Goal: Transaction & Acquisition: Purchase product/service

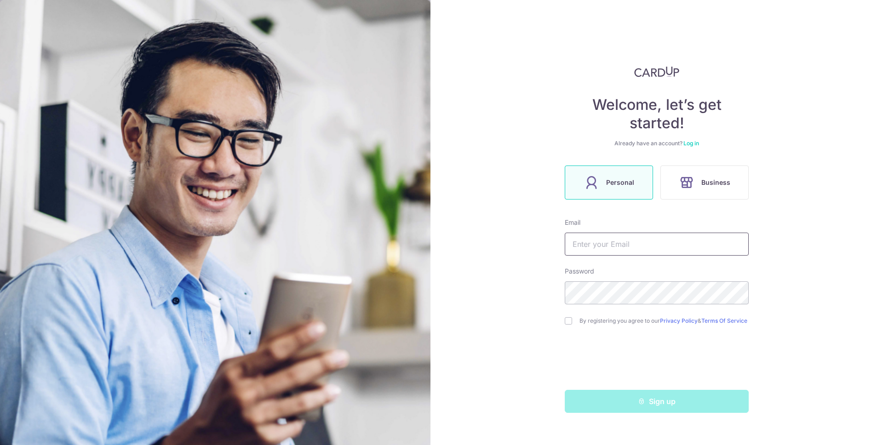
click at [606, 243] on input "text" at bounding box center [657, 244] width 184 height 23
type input "[EMAIL_ADDRESS][DOMAIN_NAME]"
click at [570, 324] on input "checkbox" at bounding box center [568, 320] width 7 height 7
checkbox input "true"
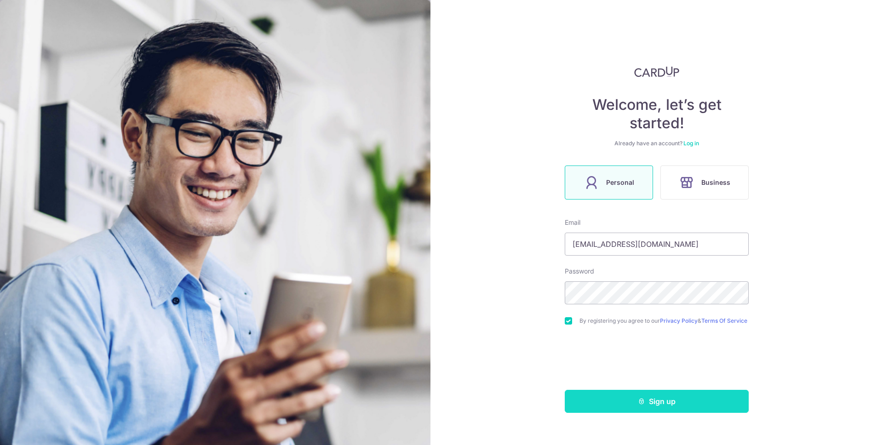
click at [655, 405] on button "Sign up" at bounding box center [657, 401] width 184 height 23
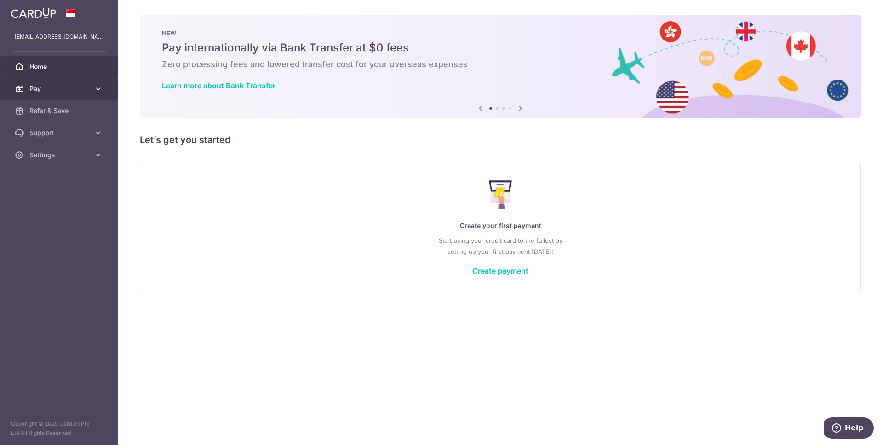
click at [97, 86] on icon at bounding box center [98, 88] width 9 height 9
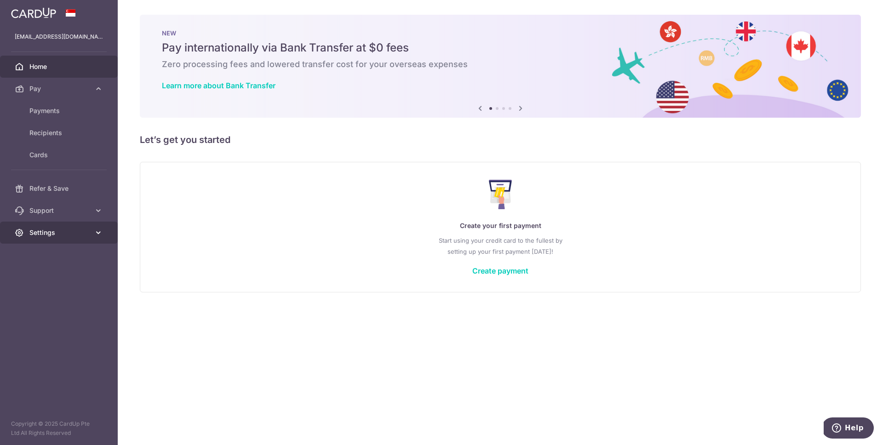
click at [66, 236] on span "Settings" at bounding box center [59, 232] width 61 height 9
click at [69, 205] on link "Support" at bounding box center [59, 211] width 118 height 22
click at [33, 224] on link "FAQ" at bounding box center [59, 233] width 118 height 22
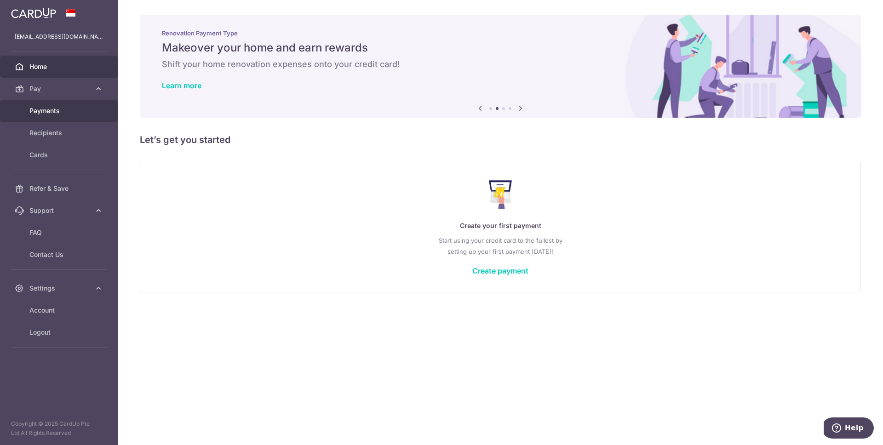
click at [42, 112] on span "Payments" at bounding box center [59, 110] width 61 height 9
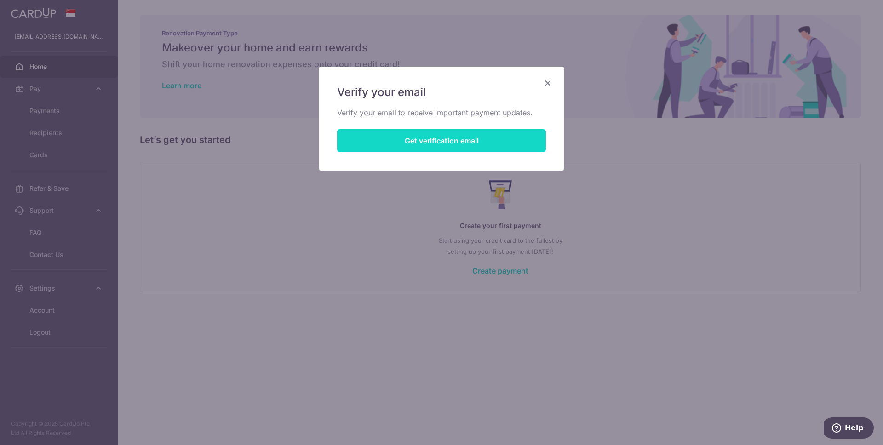
click at [430, 141] on button "Get verification email" at bounding box center [441, 140] width 209 height 23
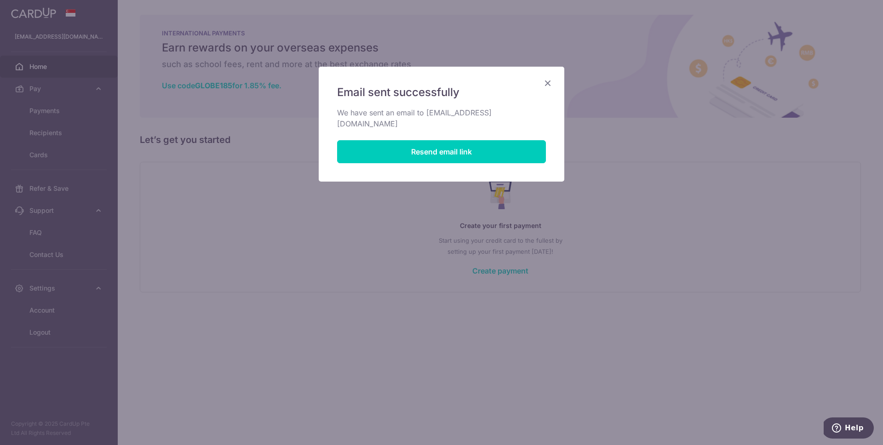
click at [547, 81] on icon "Close" at bounding box center [547, 82] width 11 height 11
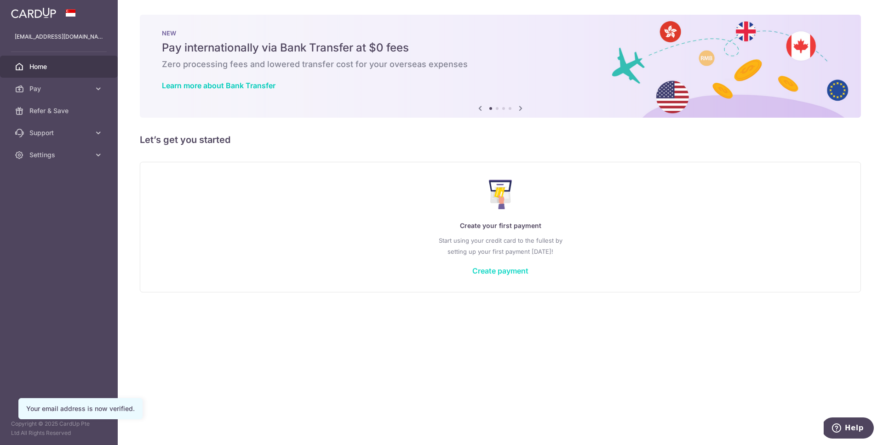
click at [513, 271] on link "Create payment" at bounding box center [500, 270] width 56 height 9
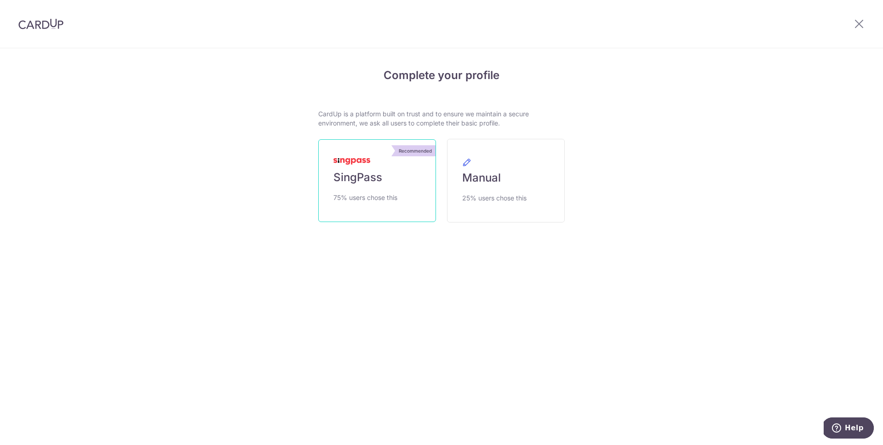
click at [373, 183] on span "SingPass" at bounding box center [357, 177] width 49 height 15
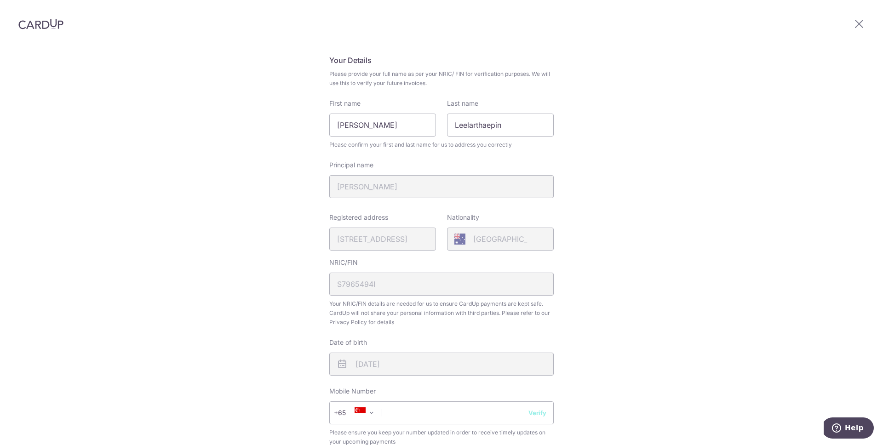
scroll to position [214, 0]
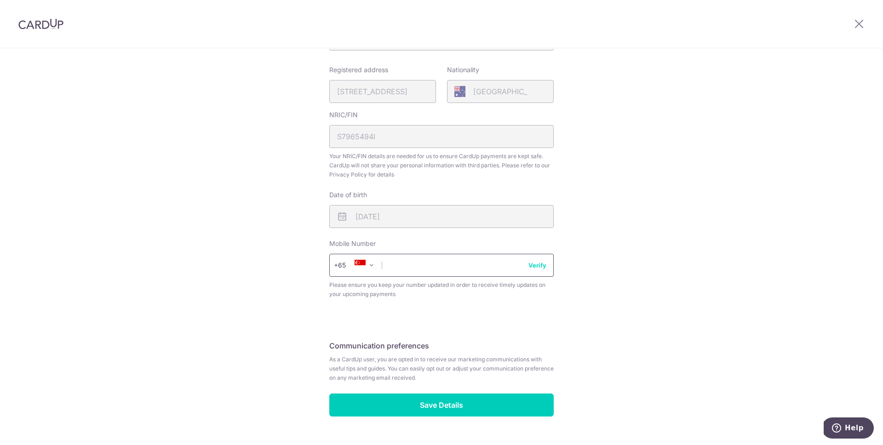
click at [412, 267] on input "text" at bounding box center [441, 265] width 224 height 23
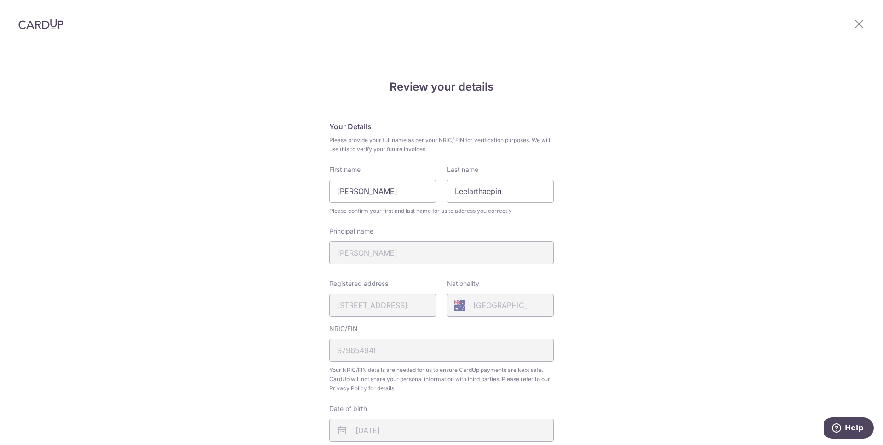
scroll to position [236, 0]
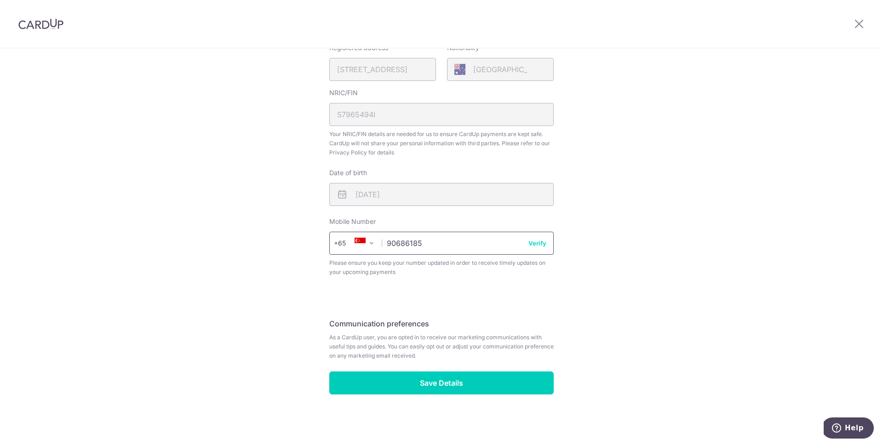
type input "90686185"
click at [533, 241] on button "Verify" at bounding box center [537, 243] width 18 height 9
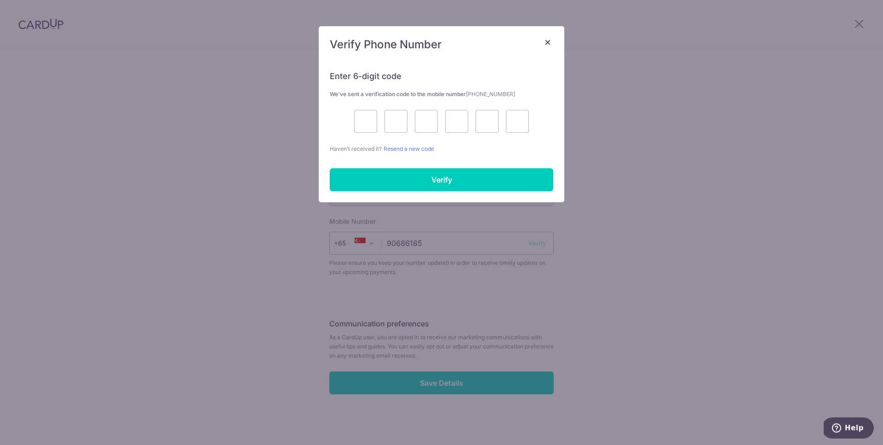
click at [377, 136] on div "Enter 6-digit code We’ve sent a verification code to the mobile number +6590686…" at bounding box center [441, 107] width 223 height 94
click at [367, 123] on input "text" at bounding box center [365, 121] width 23 height 23
type input "3"
type input "8"
type input "2"
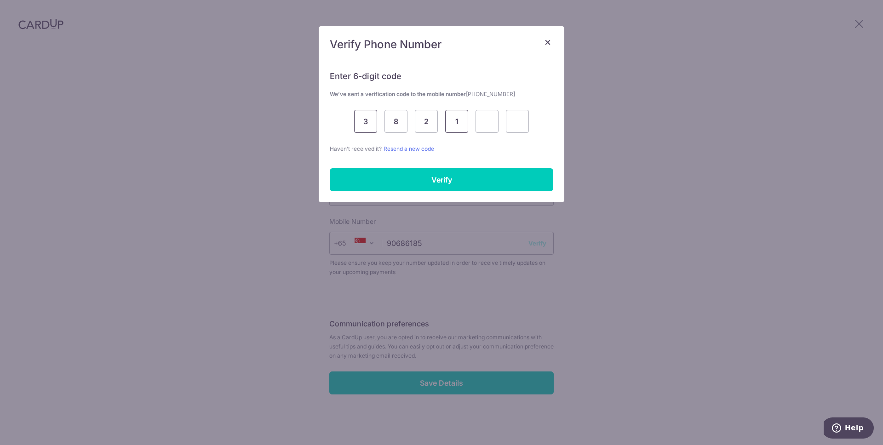
type input "1"
type input "0"
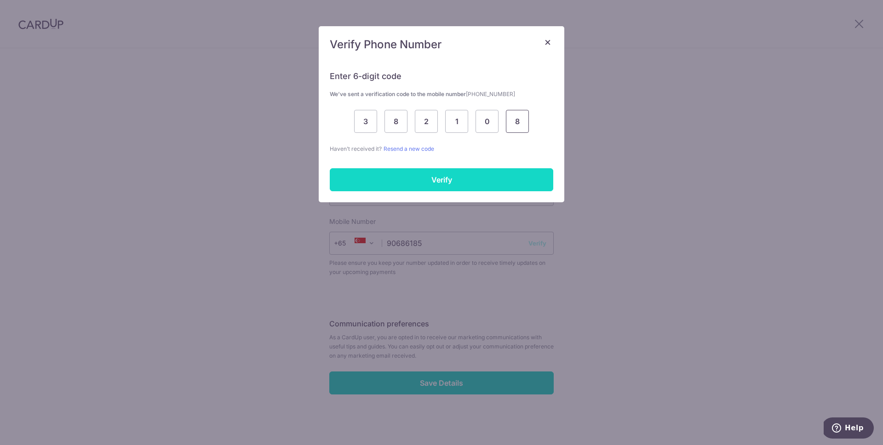
type input "8"
click at [460, 186] on input "Verify" at bounding box center [441, 179] width 223 height 23
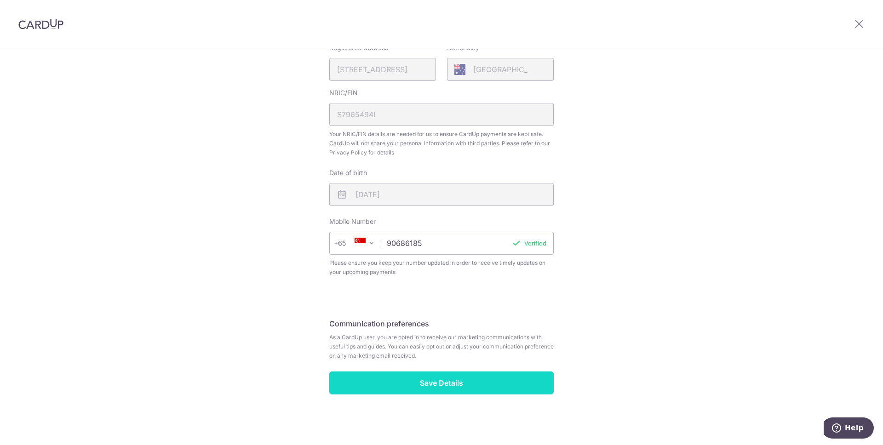
click at [424, 389] on input "Save Details" at bounding box center [441, 383] width 224 height 23
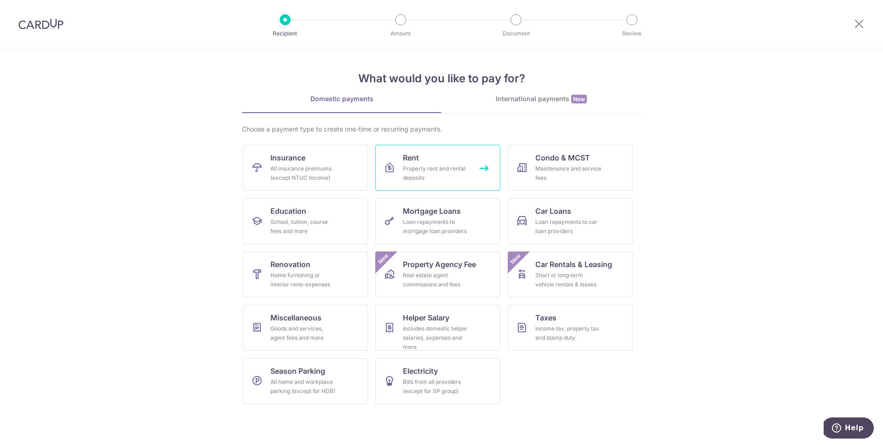
click at [411, 167] on div "Property rent and rental deposits" at bounding box center [436, 173] width 66 height 18
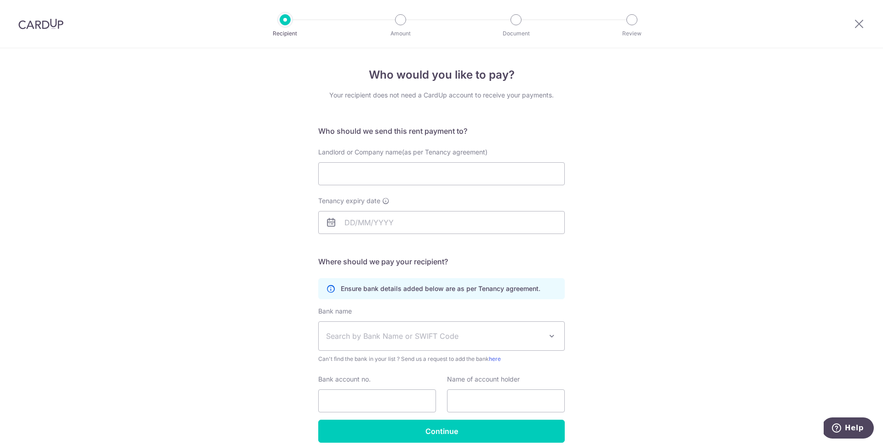
scroll to position [41, 0]
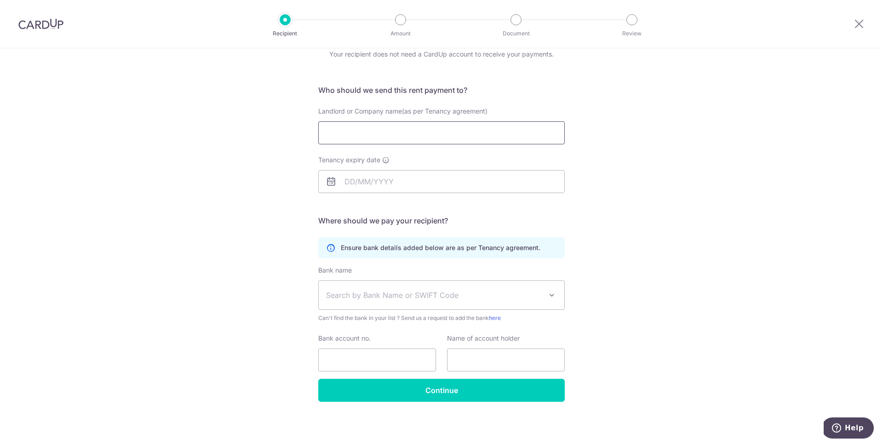
click at [383, 137] on input "Landlord or Company name(as per Tenancy agreement)" at bounding box center [441, 132] width 246 height 23
type input "Grenfell Investments Pte. Ltd."
click at [372, 178] on input "Tenancy expiry date" at bounding box center [441, 181] width 246 height 23
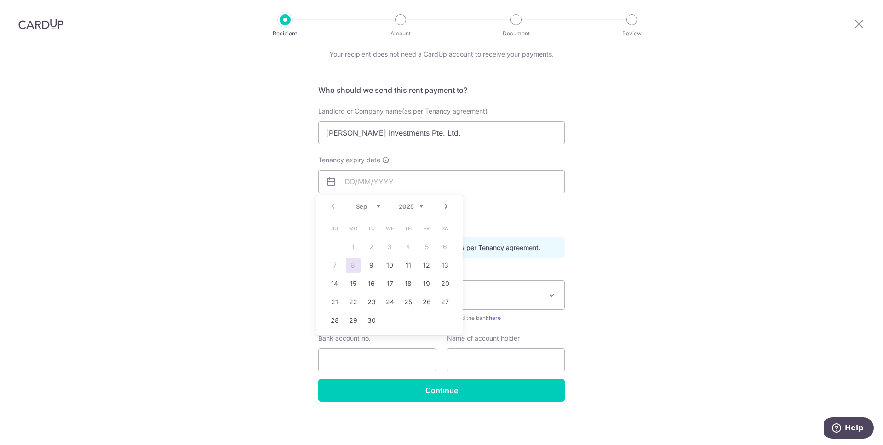
click at [418, 203] on select "2025 2026 2027 2028 2029 2030 2031 2032 2033 2034 2035" at bounding box center [411, 206] width 24 height 7
click at [376, 208] on select "Jan Feb Mar Apr May Jun Jul Aug Sep Oct Nov Dec" at bounding box center [368, 206] width 24 height 7
click at [349, 207] on div "Prev Next Jan Feb Mar Apr May Jun Jul Aug Sep Oct Nov Dec 2025 2026 2027 2028 2…" at bounding box center [389, 206] width 146 height 22
click at [355, 207] on div "Prev Next Jan Feb Mar Apr May Jun Jul Aug Sep Oct Nov Dec 2025 2026 2027 2028 2…" at bounding box center [389, 206] width 146 height 22
click at [361, 207] on select "Jan Feb Mar Apr May Jun Jul Aug Sep Oct Nov Dec" at bounding box center [368, 206] width 24 height 7
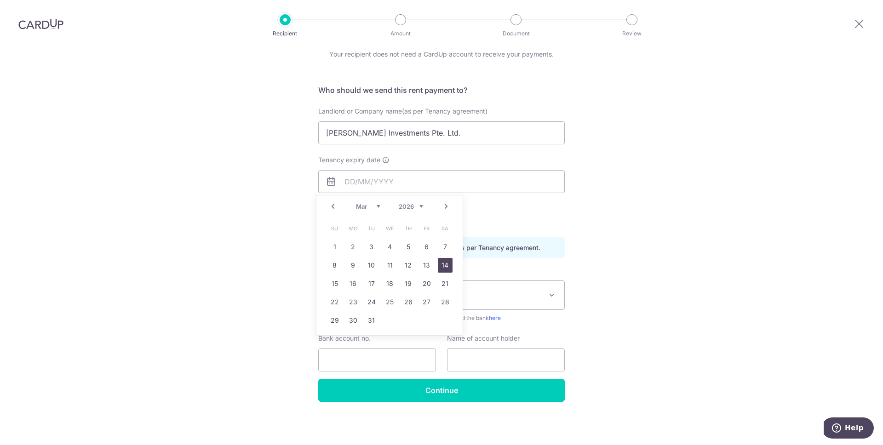
click at [448, 264] on link "14" at bounding box center [445, 265] width 15 height 15
type input "14/03/2026"
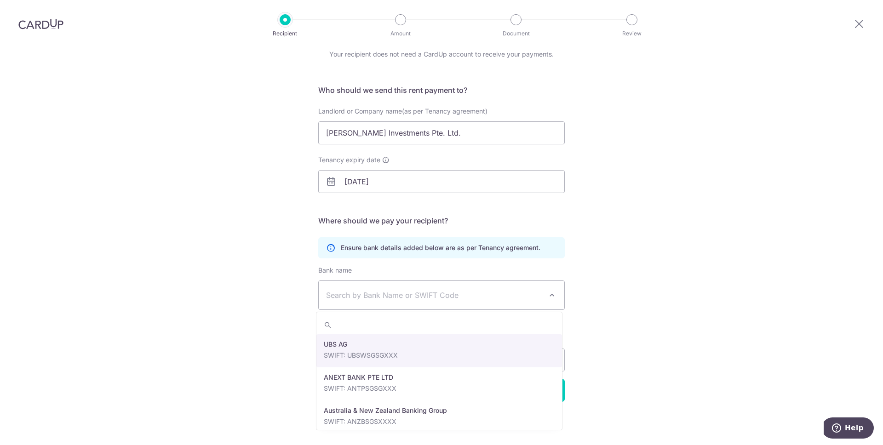
click at [369, 293] on span "Search by Bank Name or SWIFT Code" at bounding box center [434, 295] width 216 height 11
type input "dbs"
select select "6"
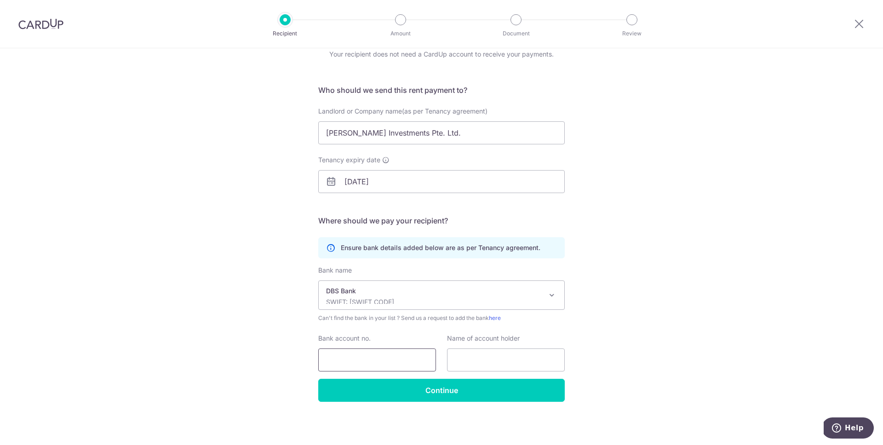
click at [378, 355] on input "Bank account no." at bounding box center [377, 360] width 118 height 23
click at [374, 361] on input "Bank account no." at bounding box center [377, 360] width 118 height 23
type input "0039093152"
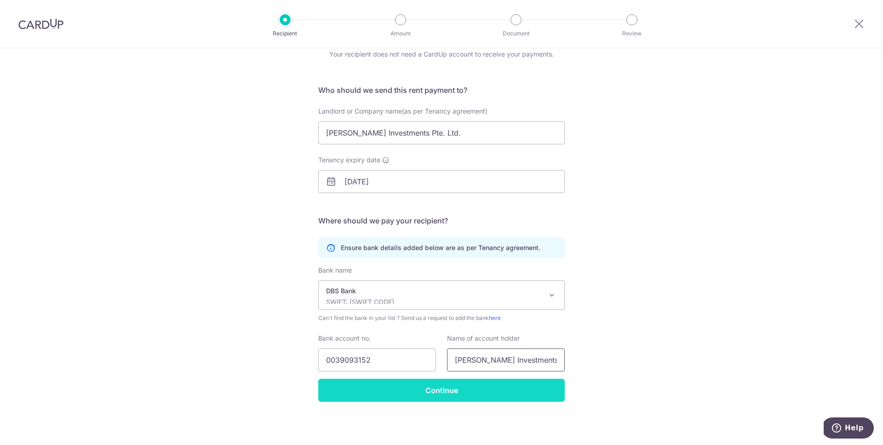
type input "Grenfell Investments Pte Ltd"
click at [440, 392] on input "Continue" at bounding box center [441, 390] width 246 height 23
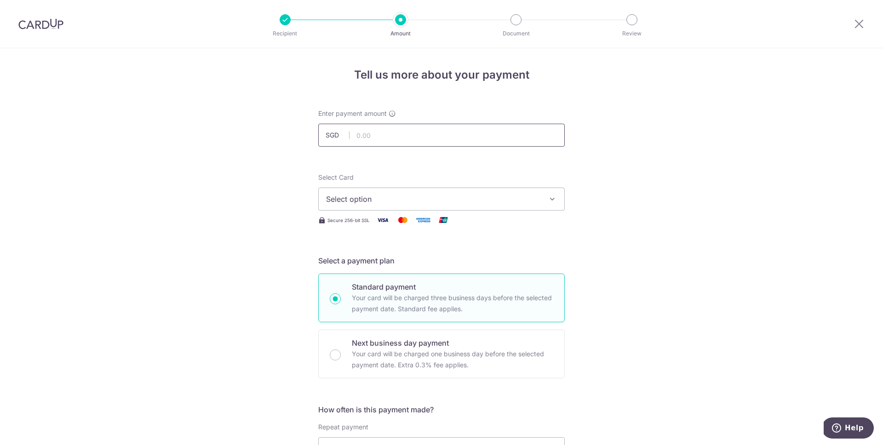
click at [373, 135] on input "text" at bounding box center [441, 135] width 246 height 23
type input "8,750.00"
click at [335, 194] on span "Select option" at bounding box center [433, 199] width 214 height 11
click at [352, 222] on span "Add credit card" at bounding box center [450, 224] width 214 height 9
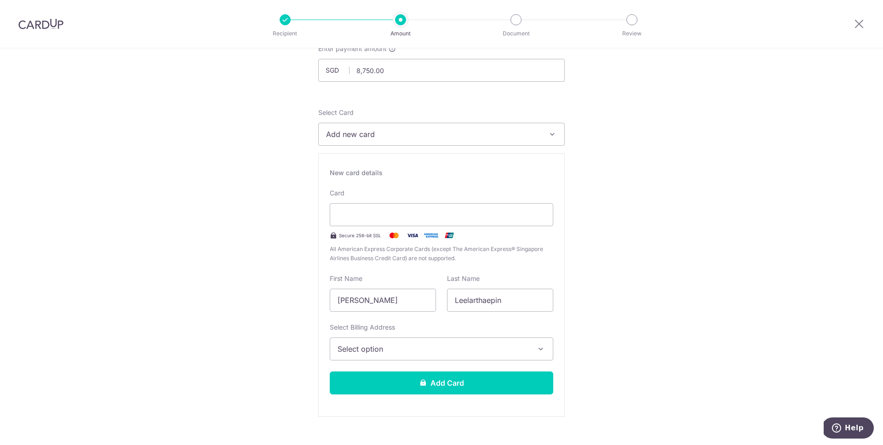
scroll to position [71, 0]
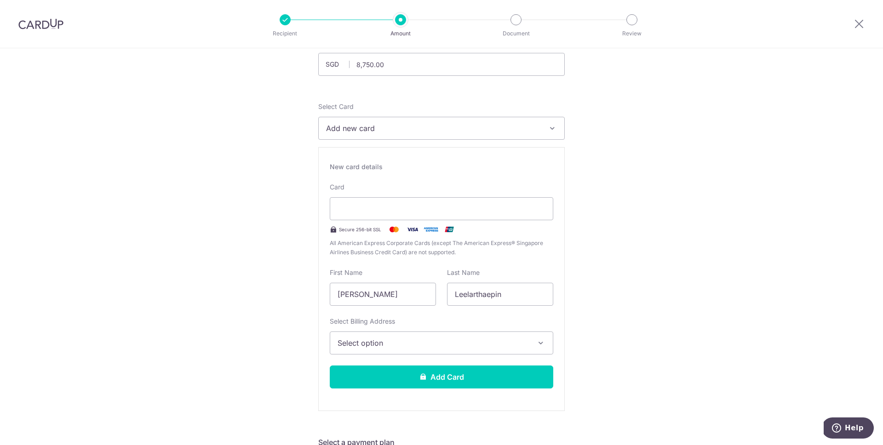
click at [374, 336] on button "Select option" at bounding box center [441, 343] width 223 height 23
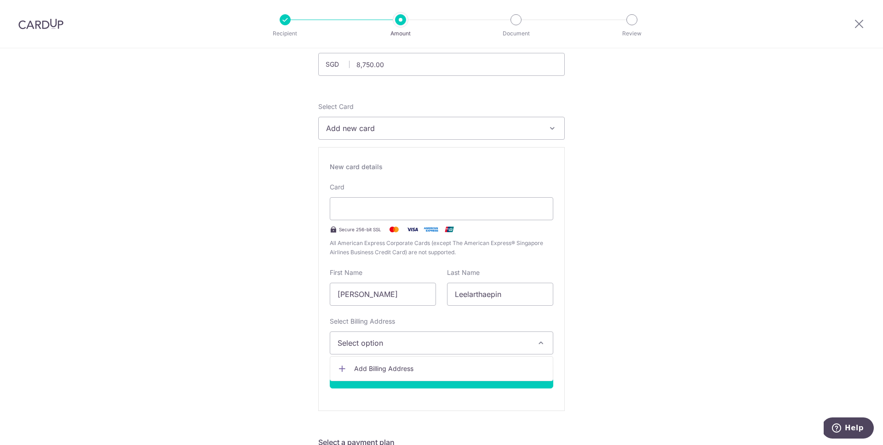
click at [383, 364] on span "Add Billing Address" at bounding box center [449, 368] width 191 height 9
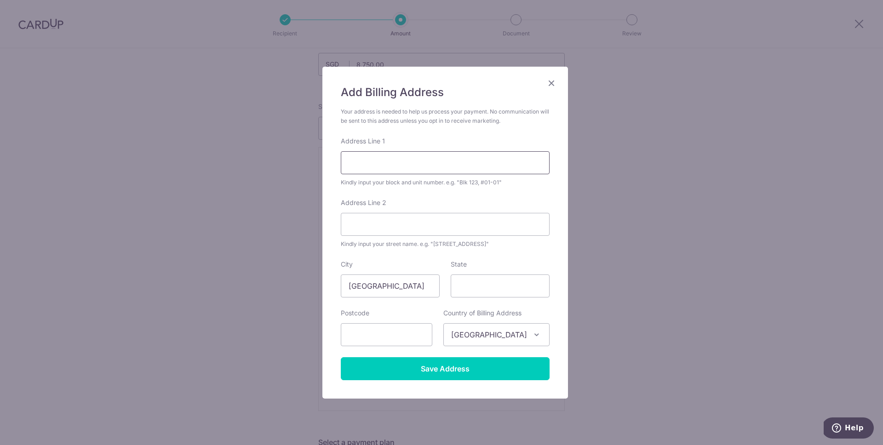
click at [370, 166] on input "Address Line 1" at bounding box center [445, 162] width 209 height 23
type input "[STREET_ADDRESS]"
type input "[GEOGRAPHIC_DATA]"
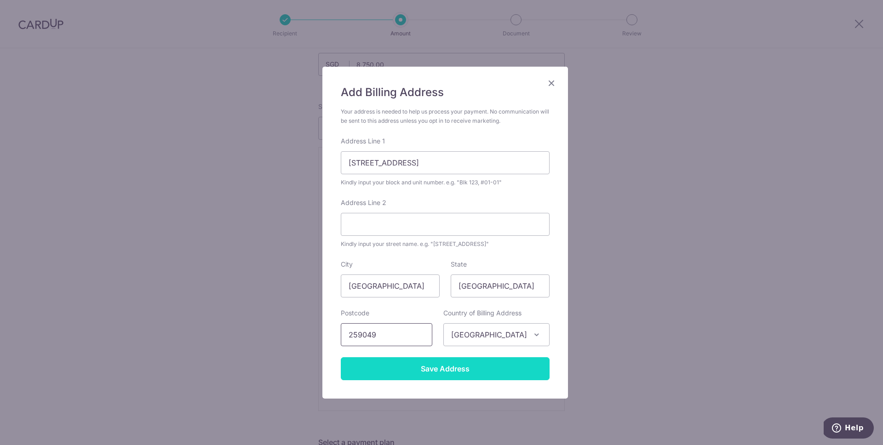
type input "259049"
click at [469, 373] on input "Save Address" at bounding box center [445, 368] width 209 height 23
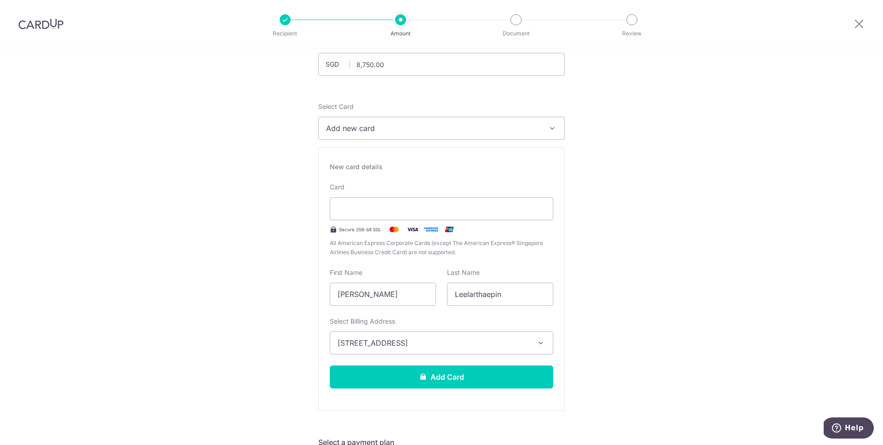
scroll to position [225, 0]
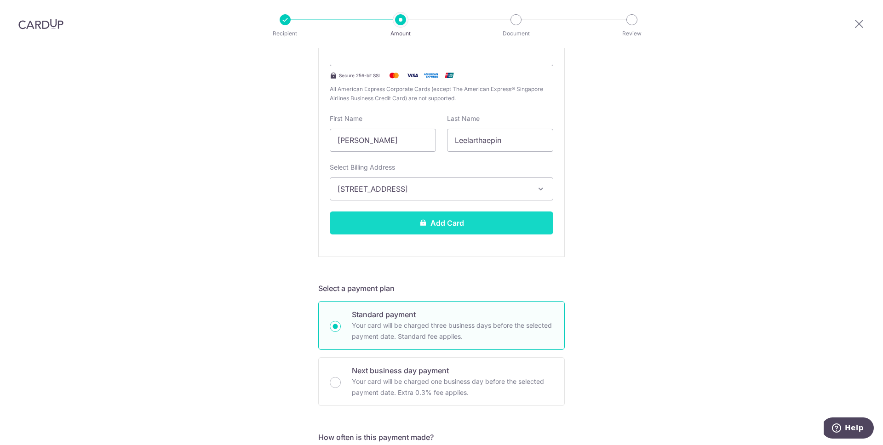
click at [438, 220] on button "Add Card" at bounding box center [441, 223] width 223 height 23
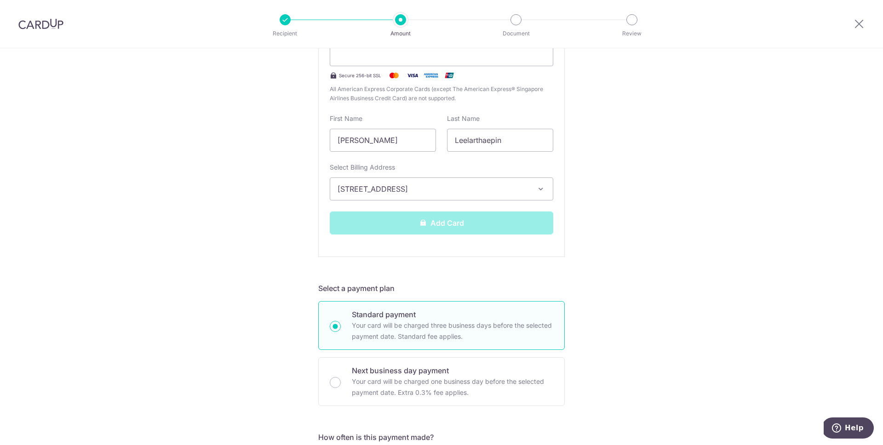
scroll to position [467, 0]
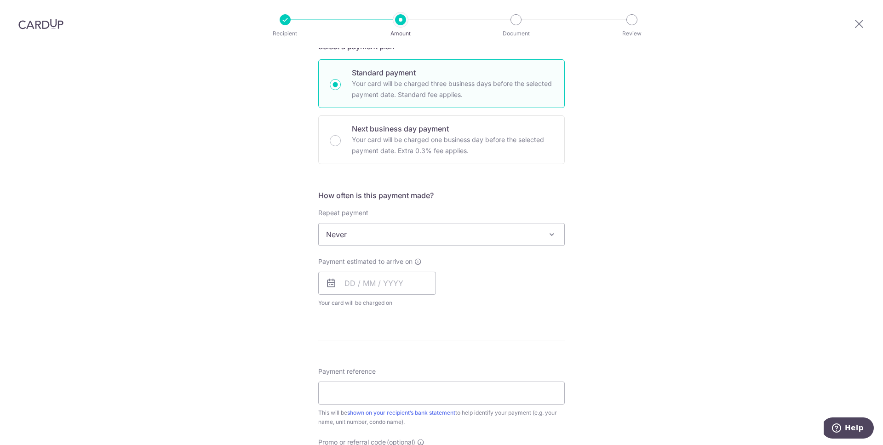
click at [372, 233] on span "Never" at bounding box center [442, 234] width 246 height 22
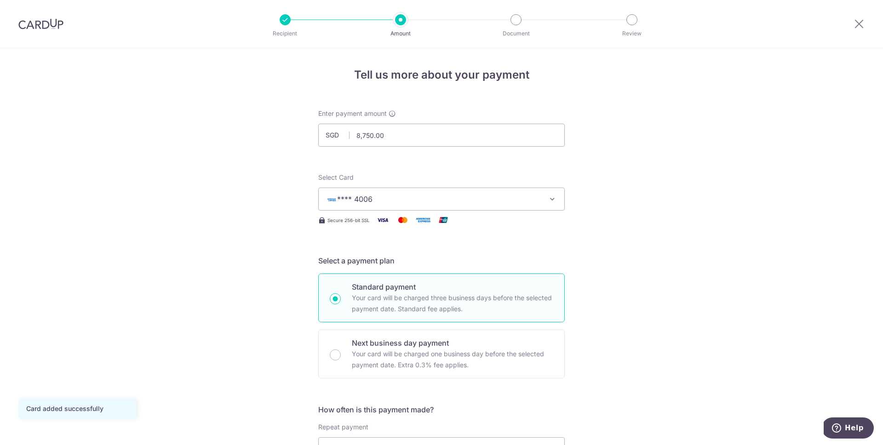
scroll to position [240, 0]
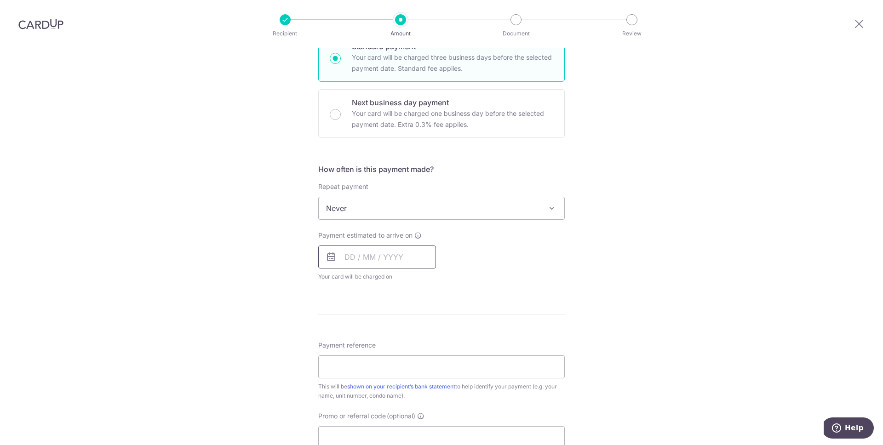
click at [340, 262] on input "text" at bounding box center [377, 257] width 118 height 23
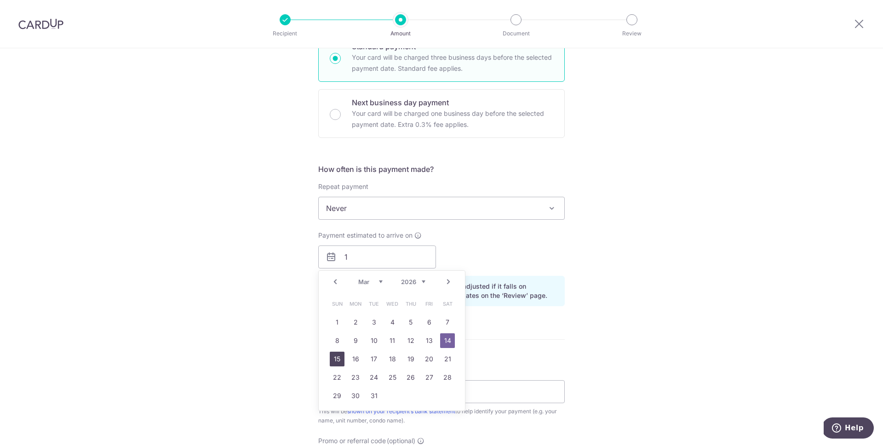
click at [336, 355] on link "15" at bounding box center [337, 359] width 15 height 15
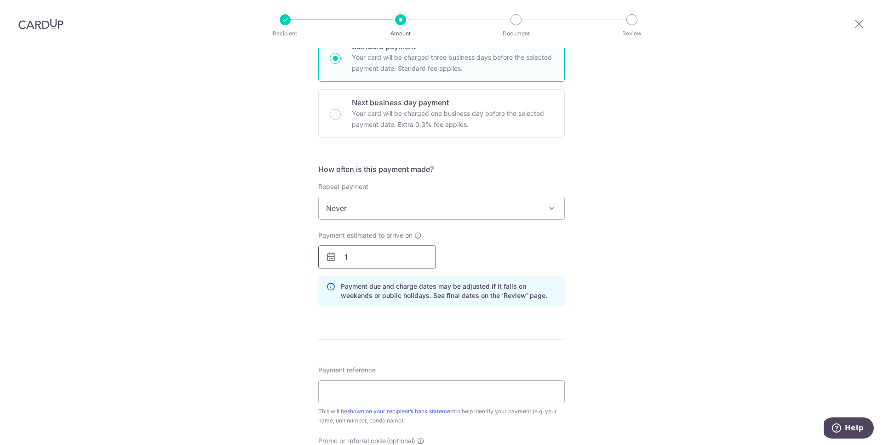
click at [366, 253] on input "1" at bounding box center [377, 257] width 118 height 23
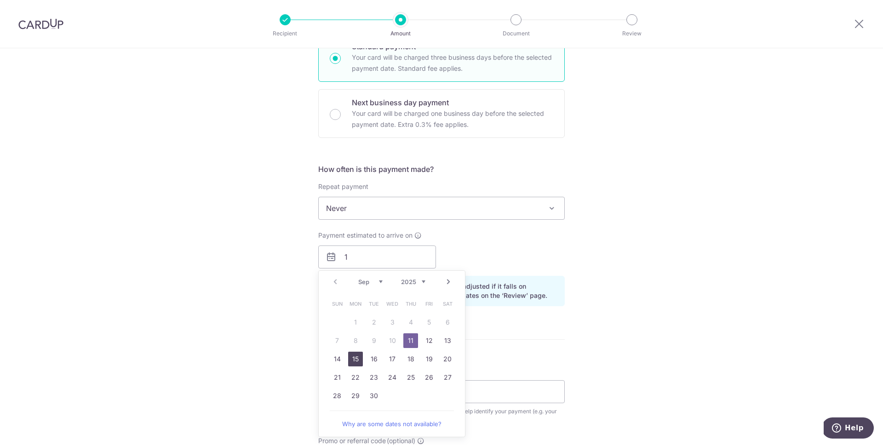
click at [349, 359] on link "15" at bounding box center [355, 359] width 15 height 15
type input "15/09/2025"
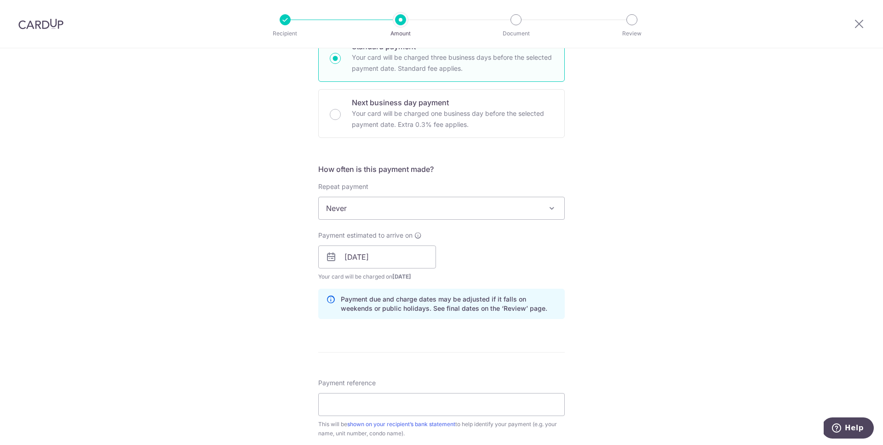
scroll to position [352, 0]
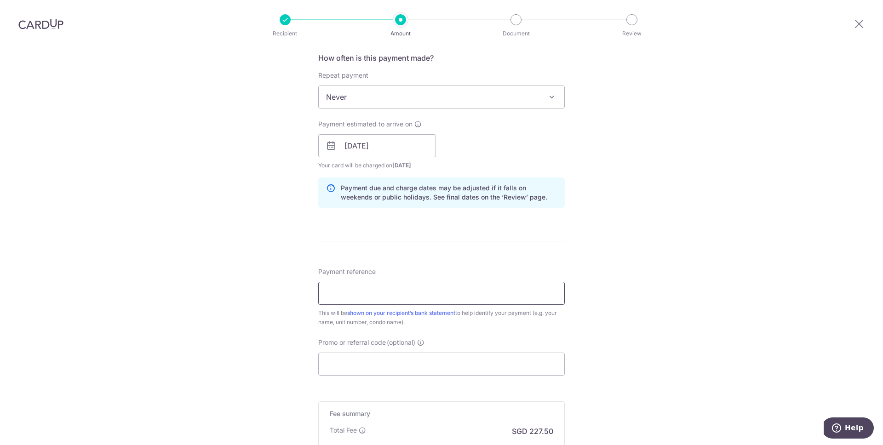
click at [359, 298] on input "Payment reference" at bounding box center [441, 293] width 246 height 23
type input "T"
type input "Fernhill 03-05"
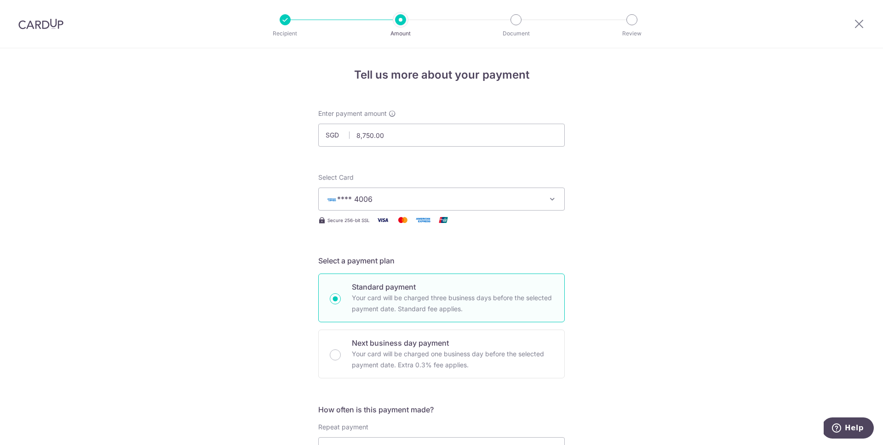
scroll to position [473, 0]
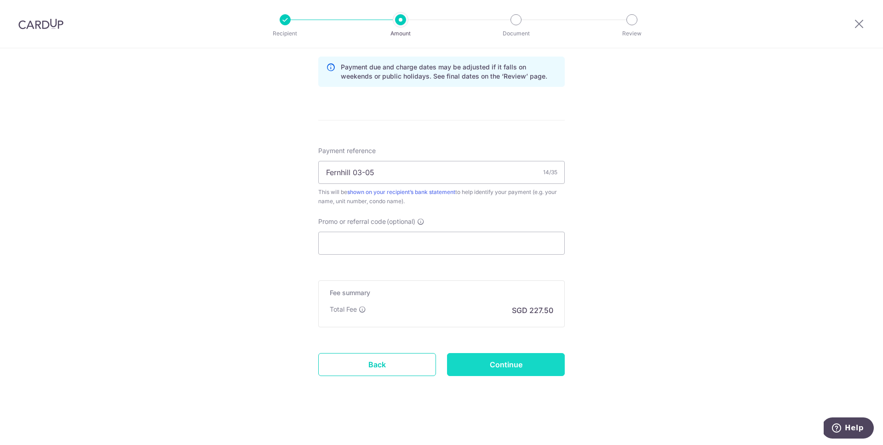
click at [501, 360] on input "Continue" at bounding box center [506, 364] width 118 height 23
type input "Create Schedule"
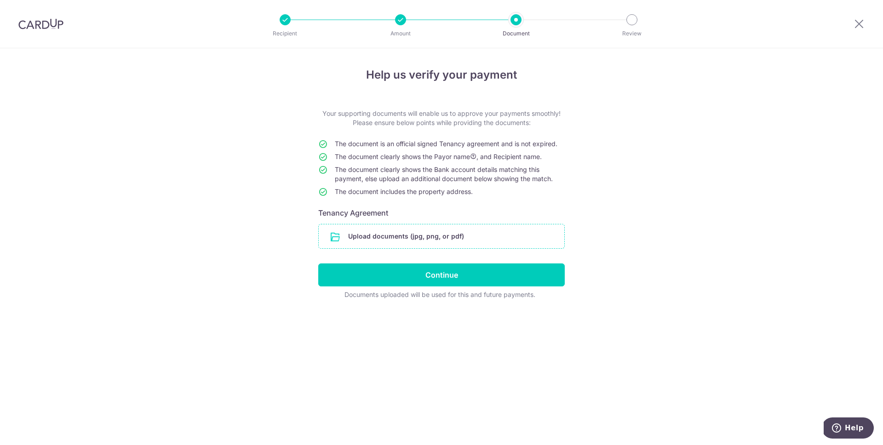
click at [412, 237] on input "file" at bounding box center [442, 236] width 246 height 24
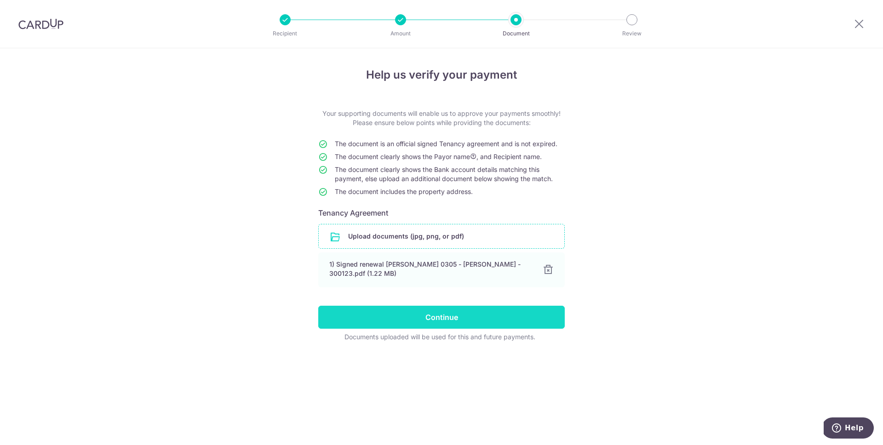
click at [443, 309] on input "Continue" at bounding box center [441, 317] width 246 height 23
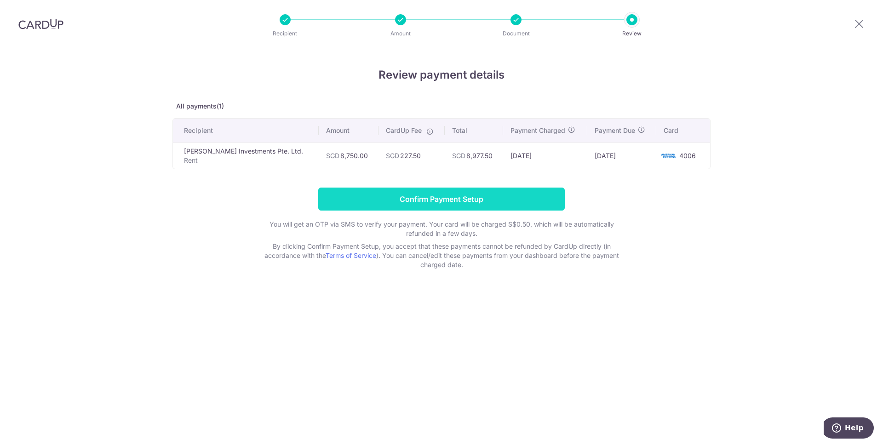
click at [461, 196] on input "Confirm Payment Setup" at bounding box center [441, 199] width 246 height 23
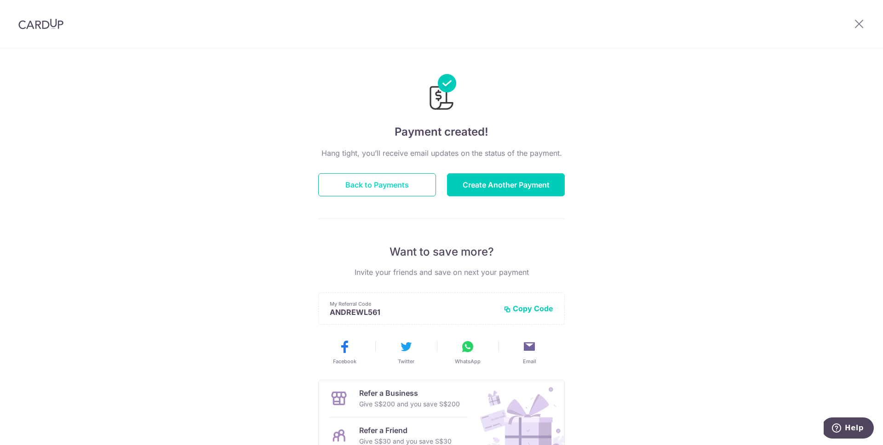
click at [368, 186] on button "Back to Payments" at bounding box center [377, 184] width 118 height 23
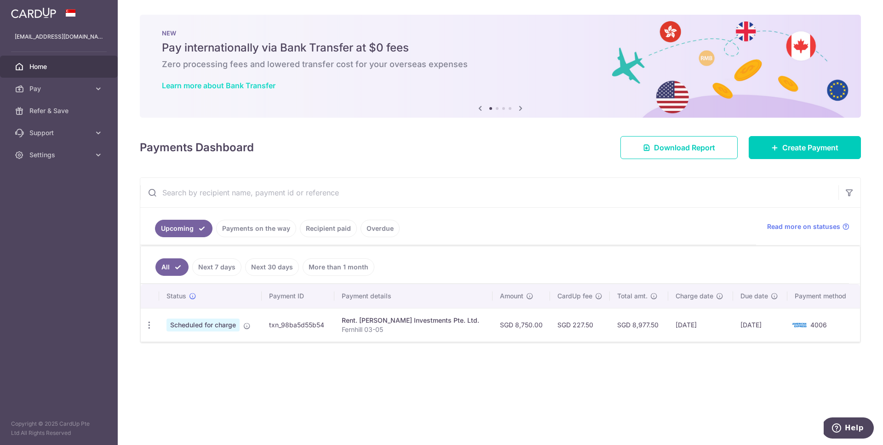
click at [254, 85] on link "Learn more about Bank Transfer" at bounding box center [219, 85] width 114 height 9
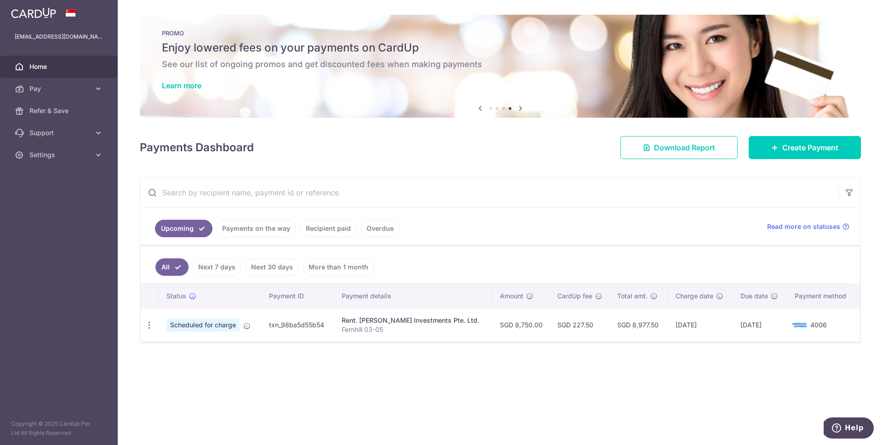
click at [65, 172] on aside "aleelar@pm.me Home Pay Payments Recipients Cards Refer & Save Support FAQ Conta…" at bounding box center [59, 222] width 118 height 445
click at [66, 157] on span "Settings" at bounding box center [59, 154] width 61 height 9
click at [335, 436] on div "× Pause Schedule Pause all future payments in this series Pause just this one p…" at bounding box center [500, 222] width 765 height 445
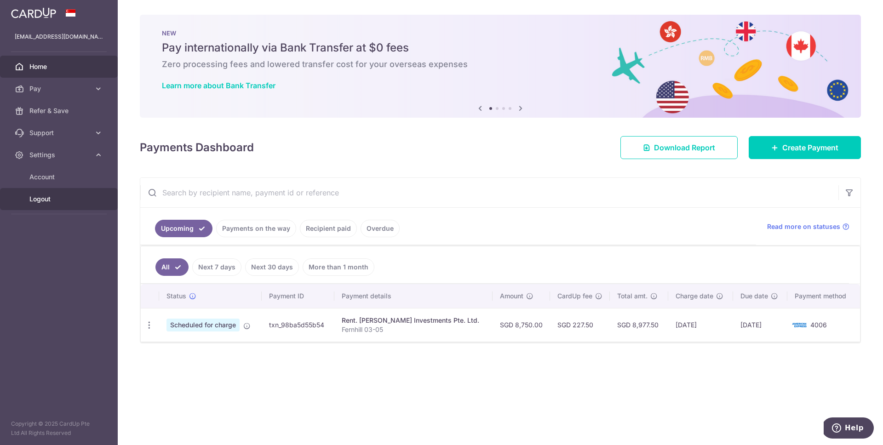
click at [59, 196] on span "Logout" at bounding box center [59, 198] width 61 height 9
